Goal: Use online tool/utility: Utilize a website feature to perform a specific function

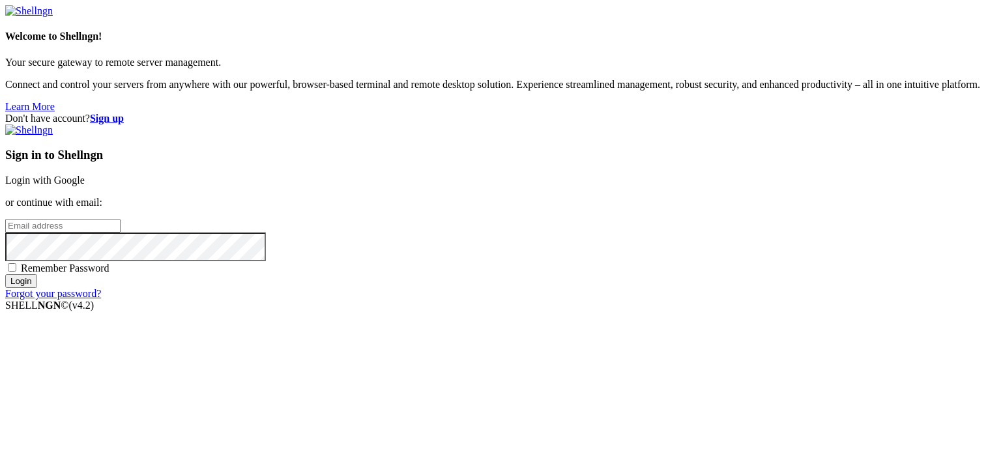
click at [85, 175] on link "Login with Google" at bounding box center [45, 180] width 80 height 11
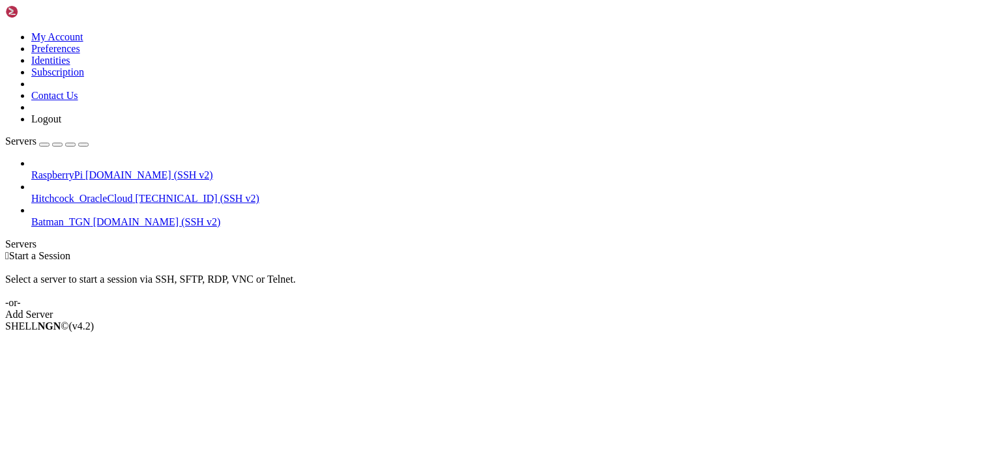
click at [83, 169] on span "RaspberryPi" at bounding box center [56, 174] width 51 height 11
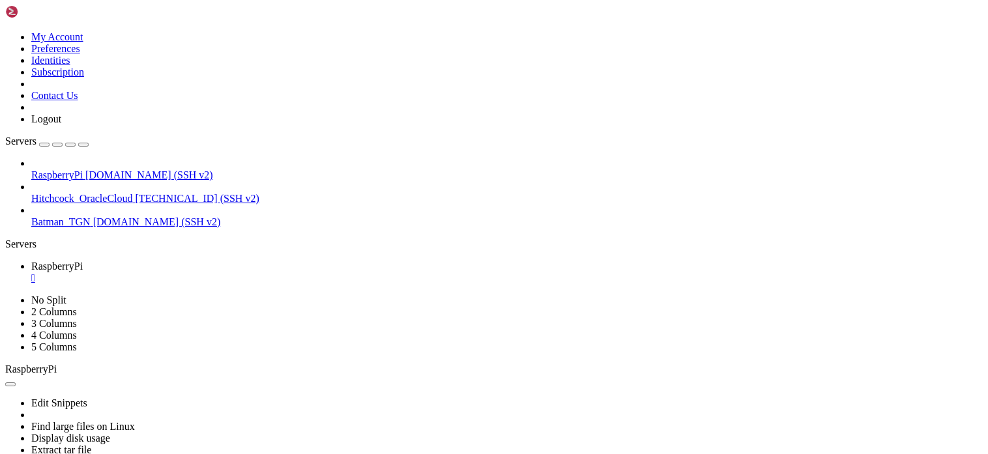
scroll to position [2266, 0]
click at [244, 272] on div "" at bounding box center [506, 278] width 951 height 12
